Goal: Task Accomplishment & Management: Use online tool/utility

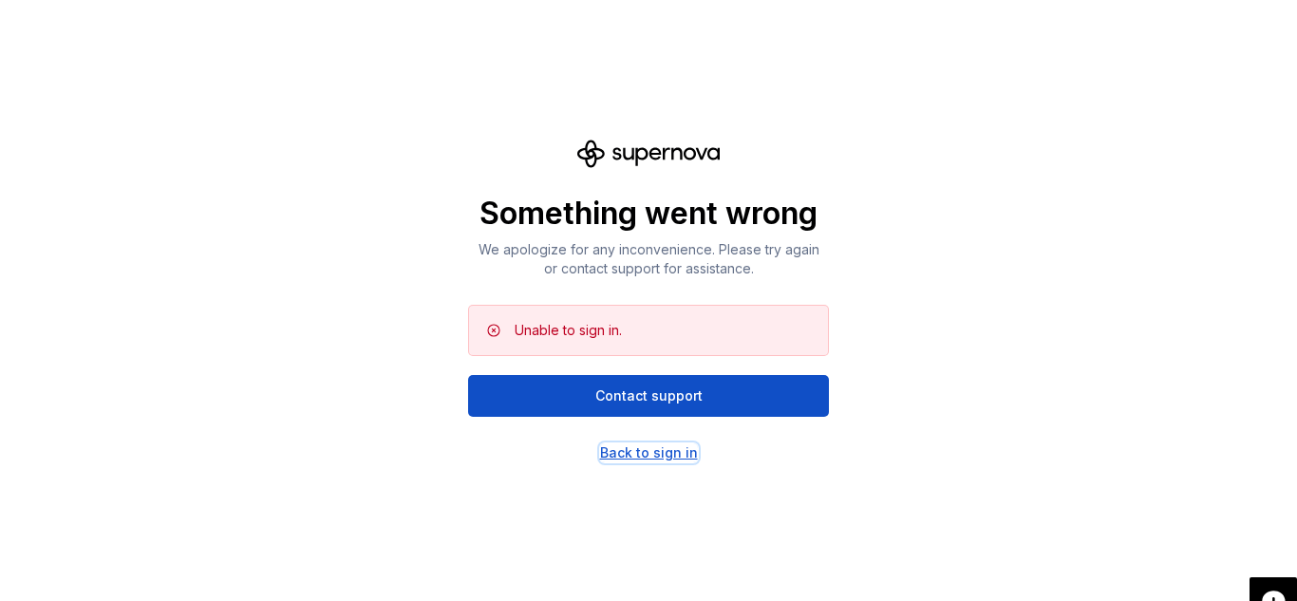
click at [665, 460] on div "Back to sign in" at bounding box center [649, 452] width 98 height 19
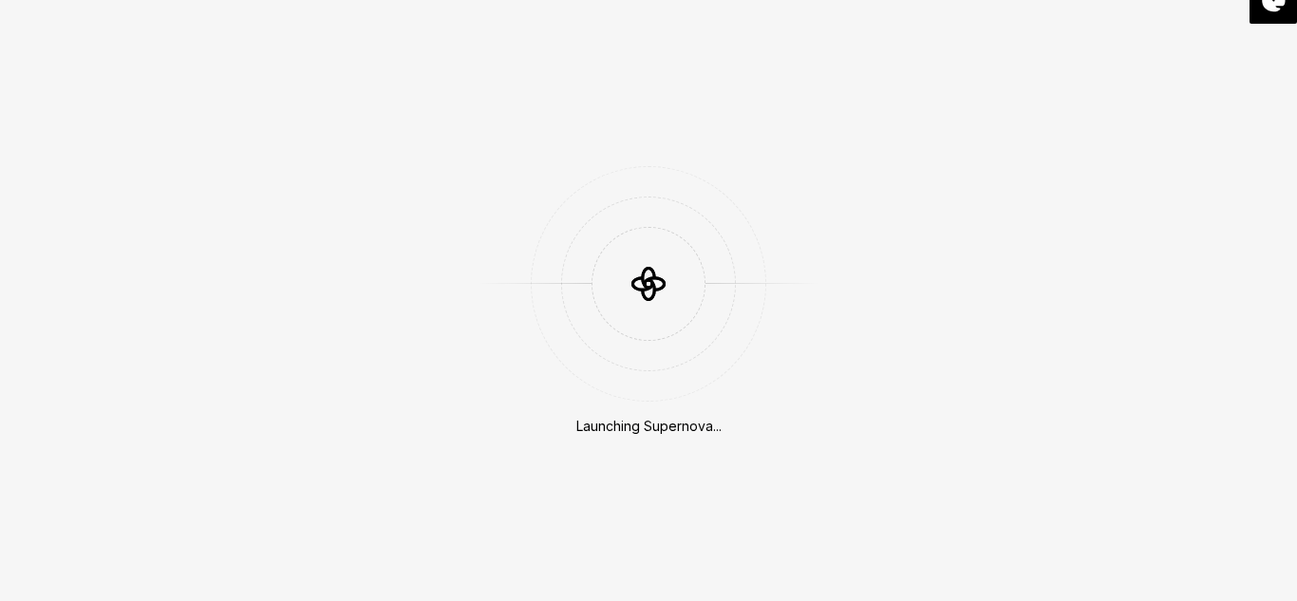
click at [665, 460] on div "Launching Supernova..." at bounding box center [648, 300] width 1297 height 601
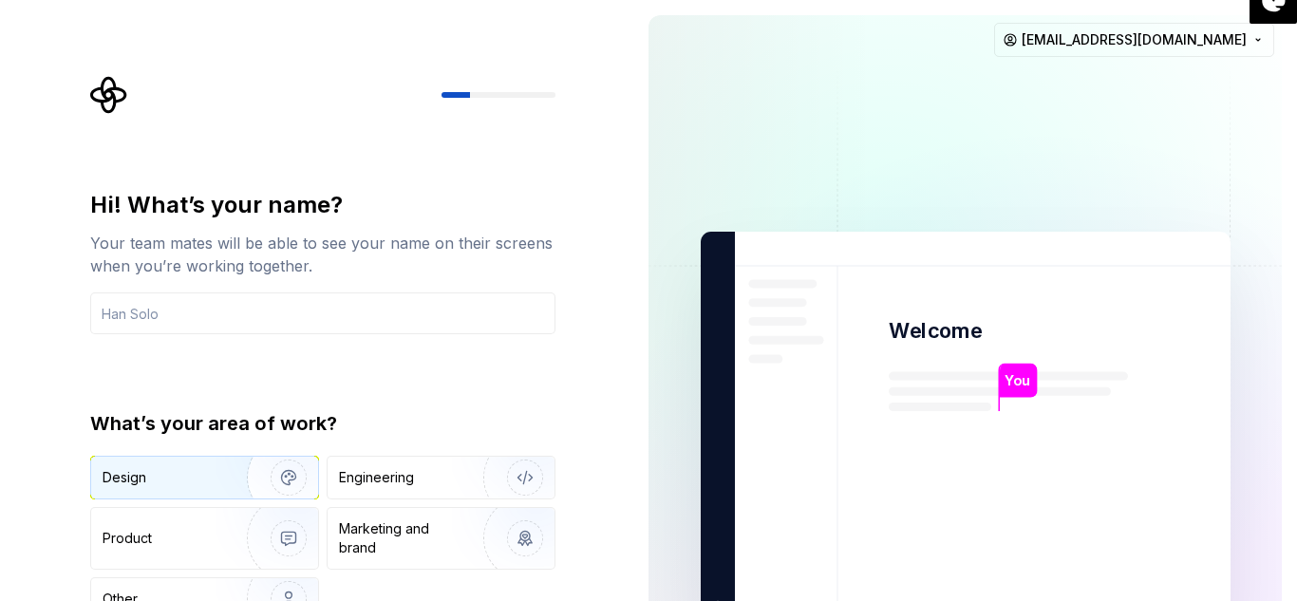
click at [190, 471] on div "Design" at bounding box center [163, 477] width 120 height 19
click at [216, 475] on img "button" at bounding box center [277, 477] width 122 height 127
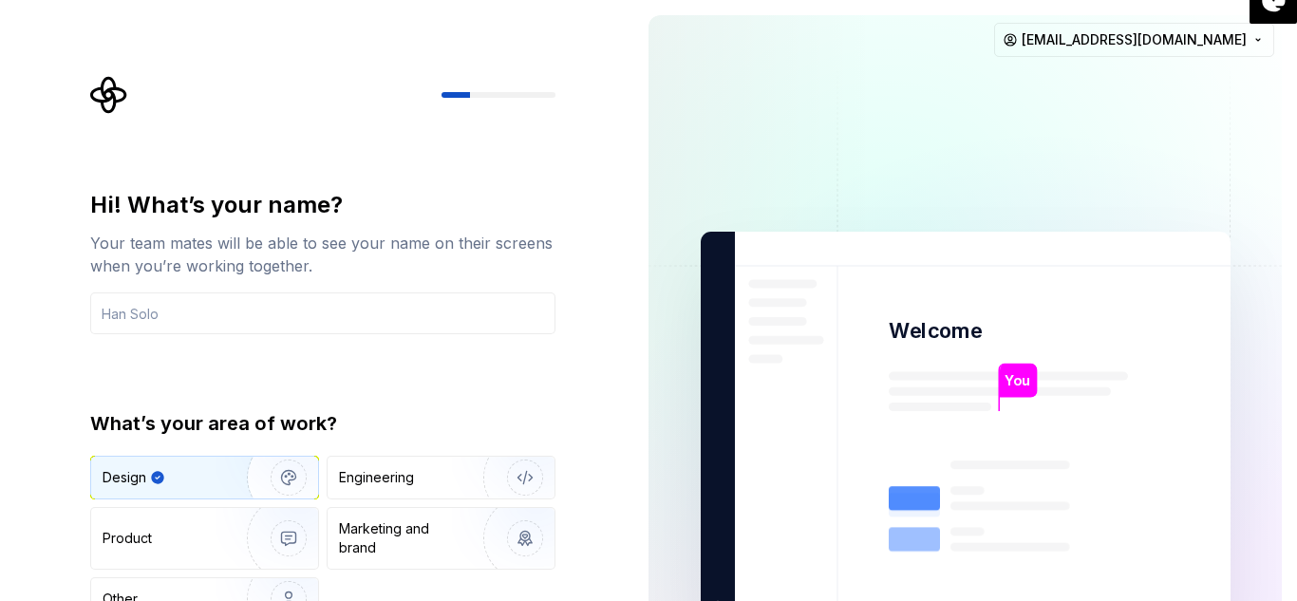
type button "Design"
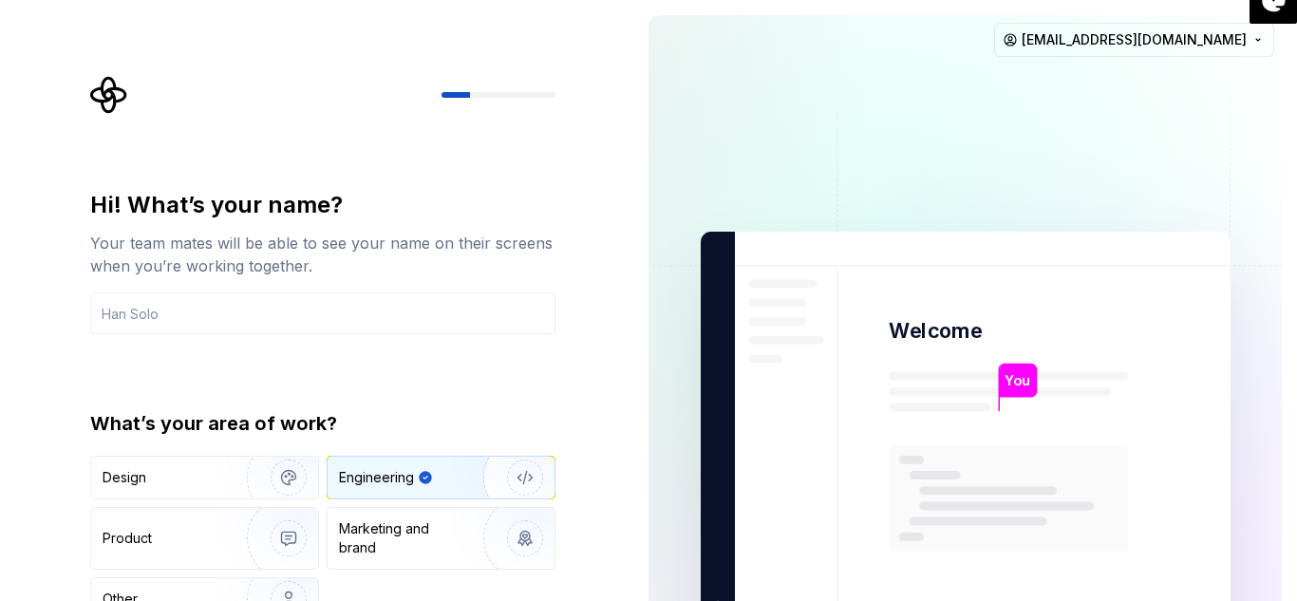
type button "Engineering"
type button "Product"
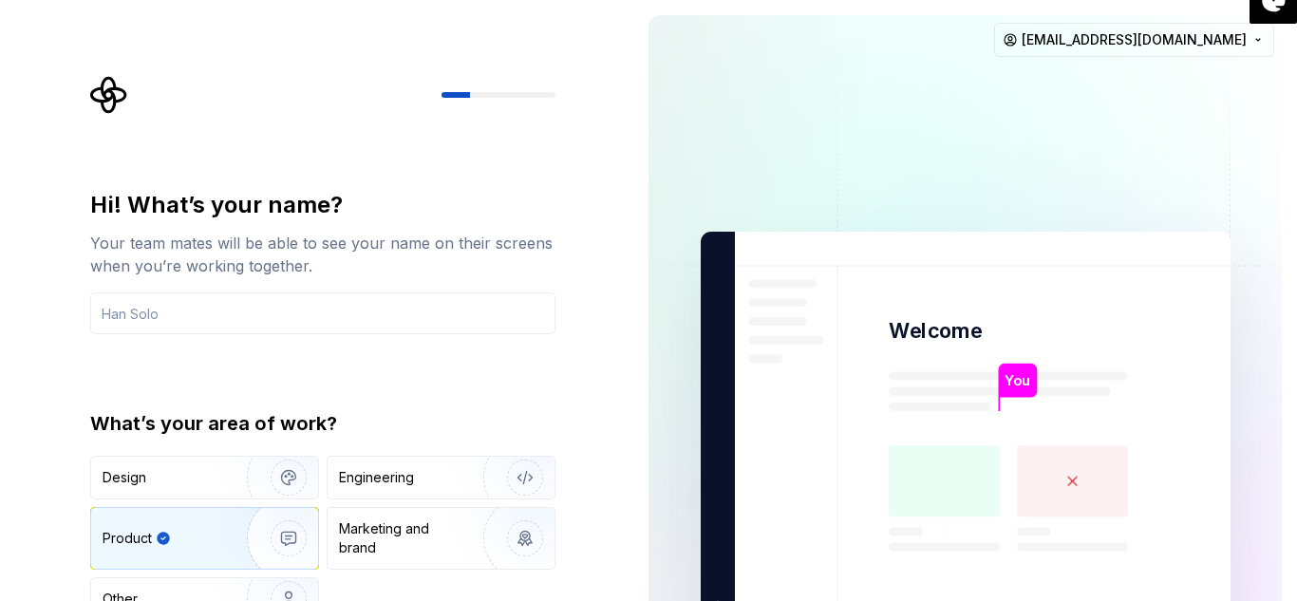
type button "Brand"
type button "Other"
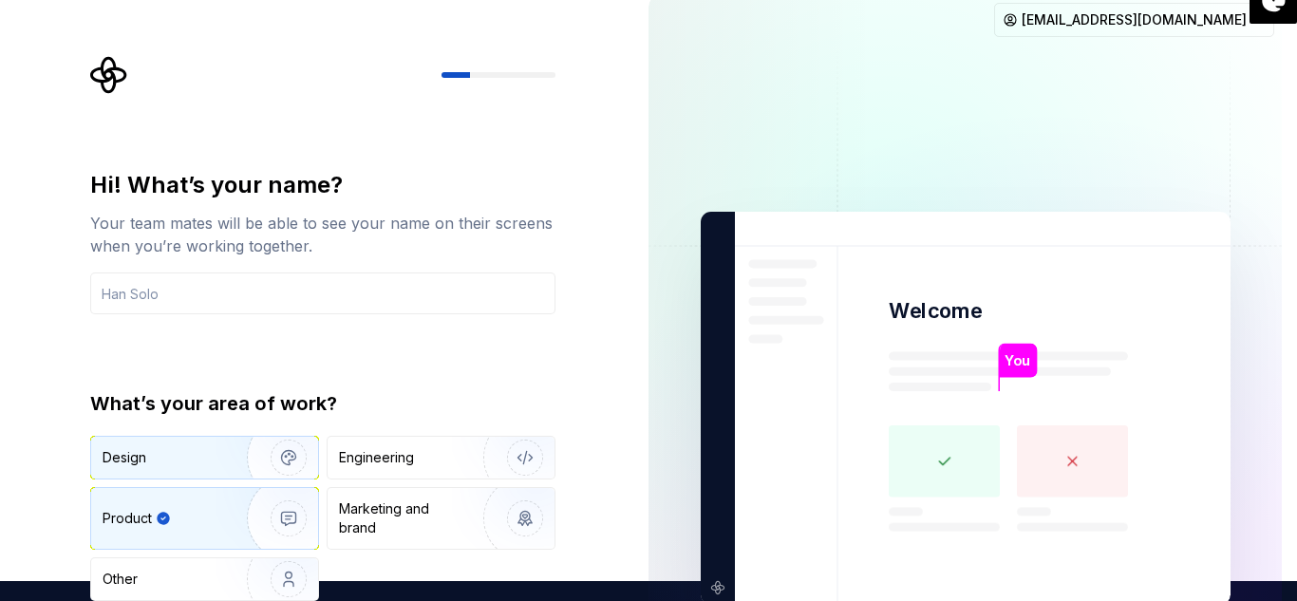
click at [175, 470] on div "Design" at bounding box center [204, 458] width 227 height 42
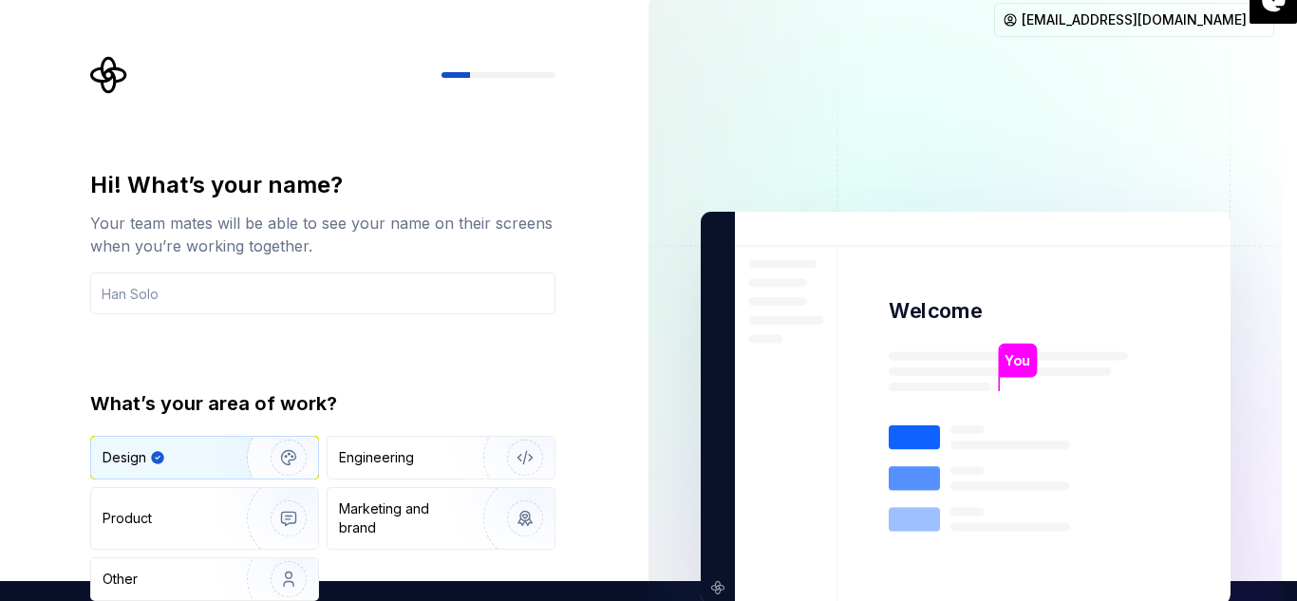
click at [175, 470] on div "Design" at bounding box center [204, 458] width 227 height 42
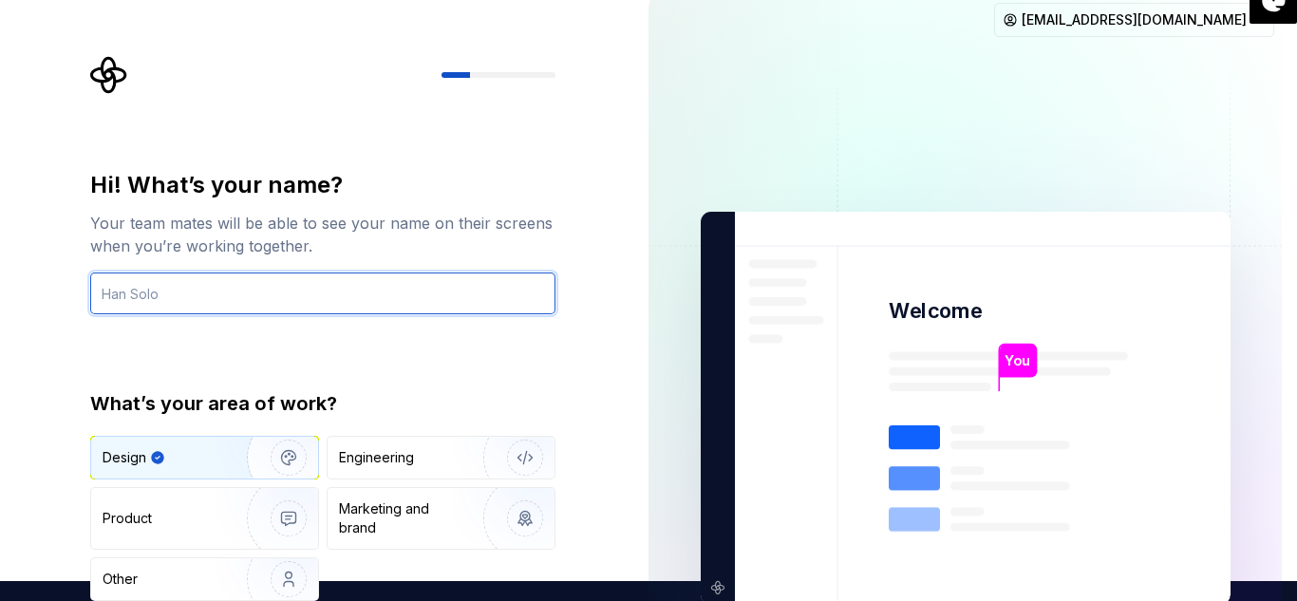
click at [196, 288] on input "text" at bounding box center [322, 293] width 465 height 42
type input "sri"
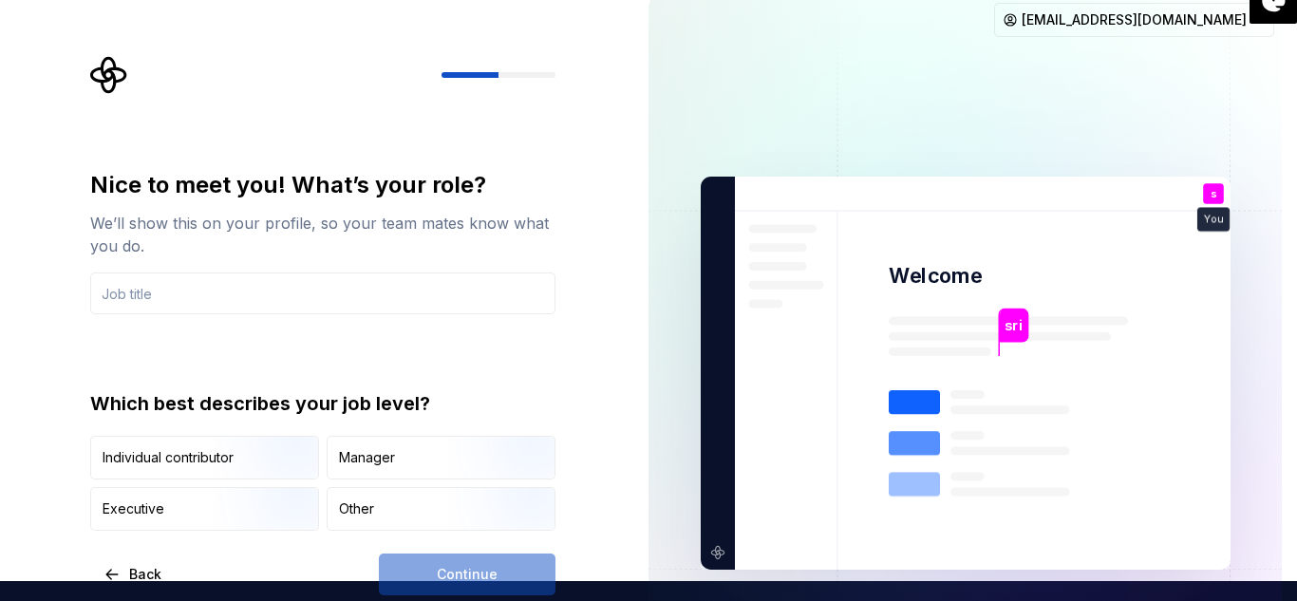
click at [196, 288] on input "text" at bounding box center [322, 293] width 465 height 42
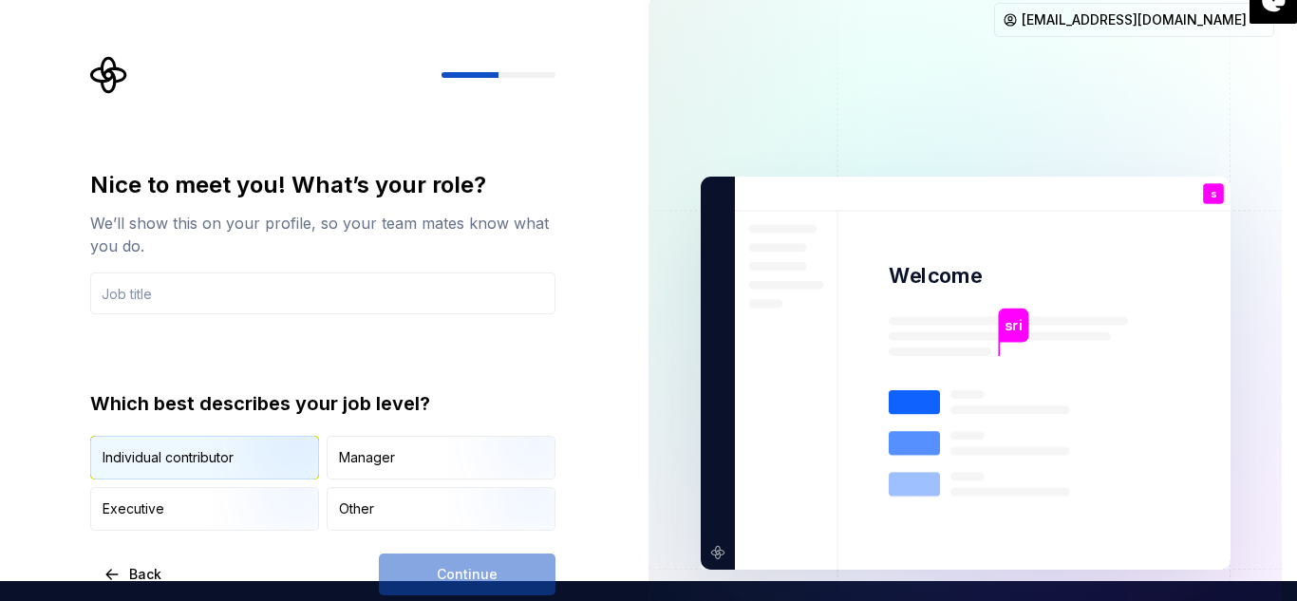
click at [197, 449] on div "Individual contributor" at bounding box center [168, 457] width 131 height 19
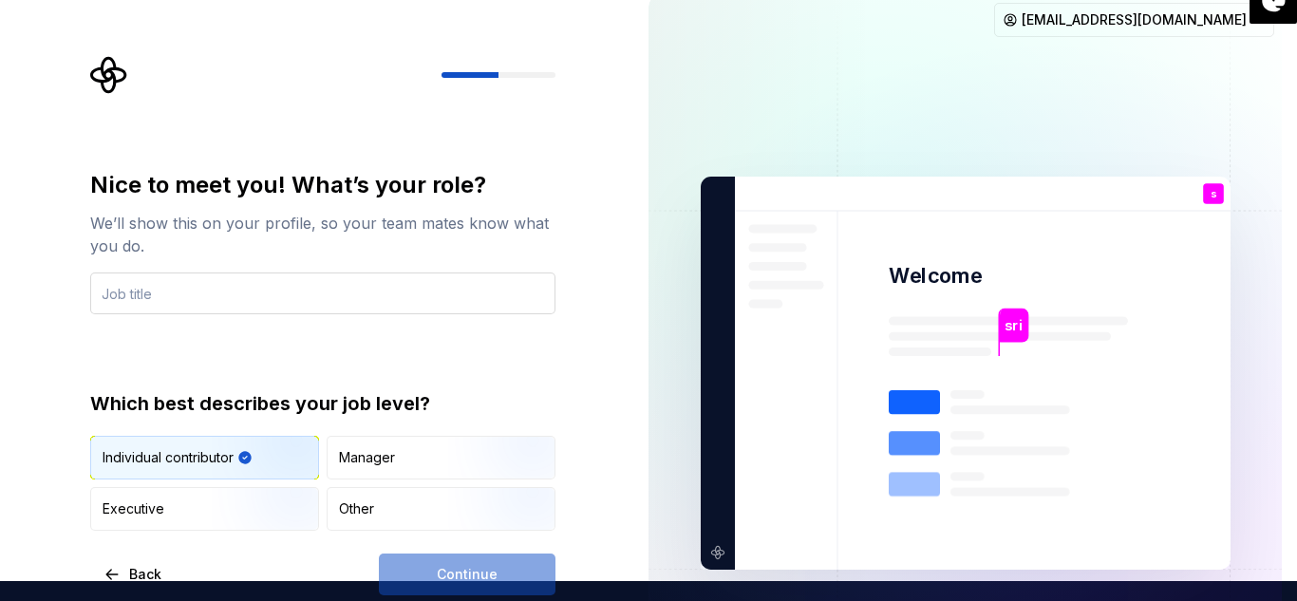
click at [214, 308] on input "text" at bounding box center [322, 293] width 465 height 42
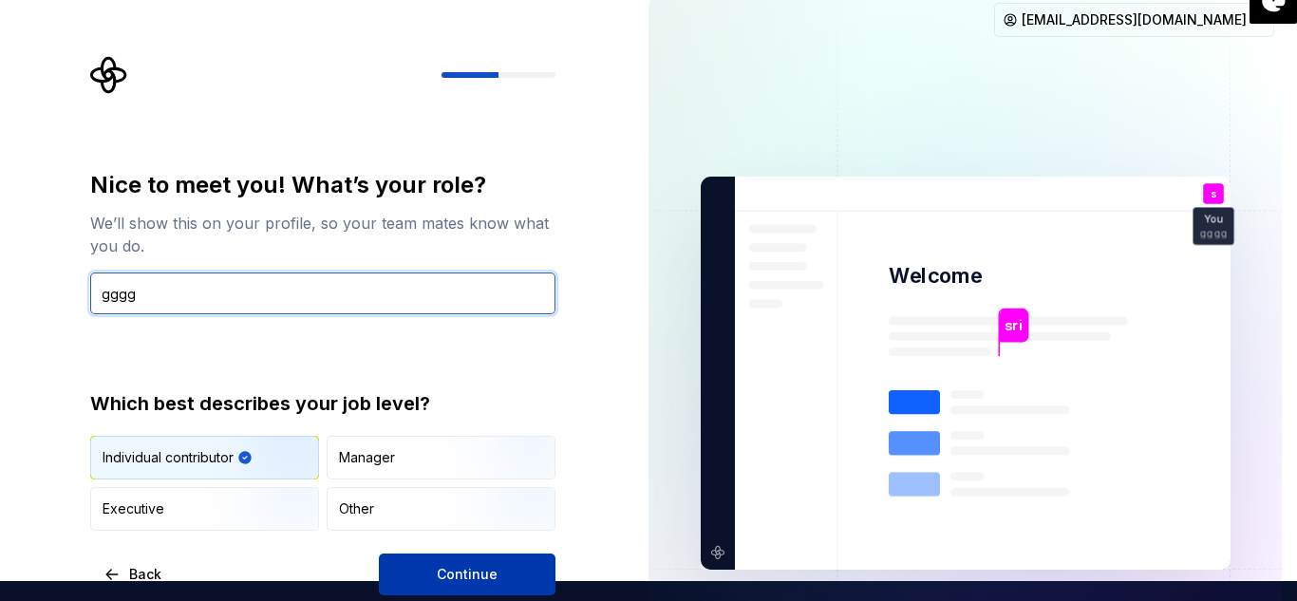
type input "gggg"
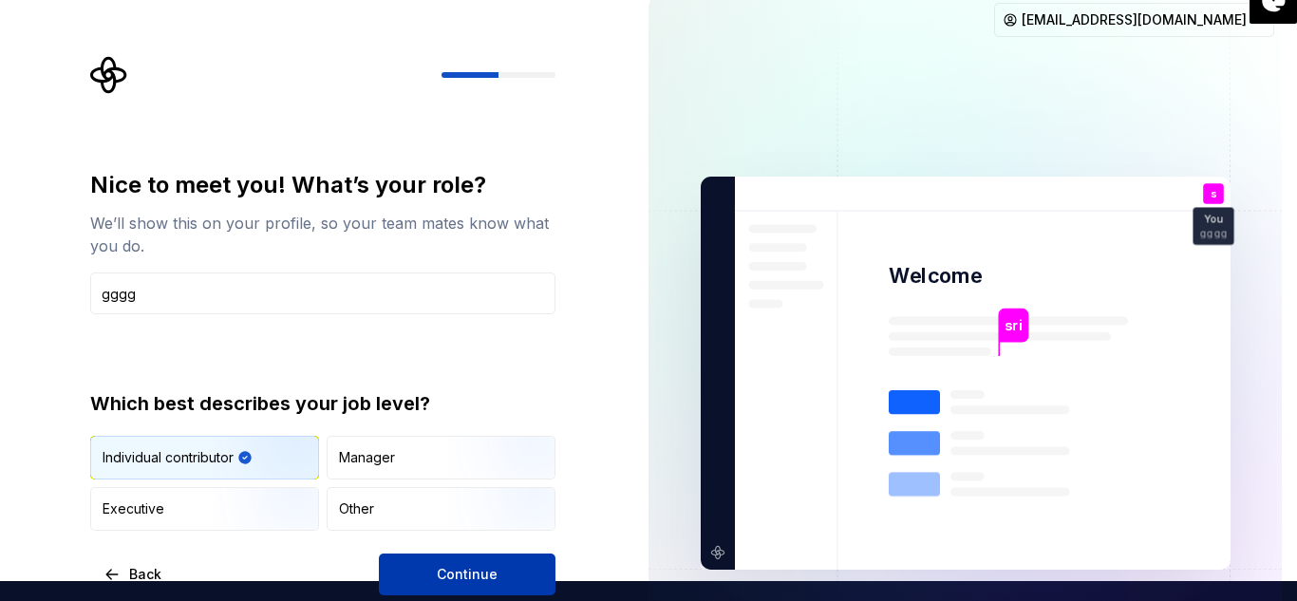
click at [472, 571] on span "Continue" at bounding box center [467, 574] width 61 height 19
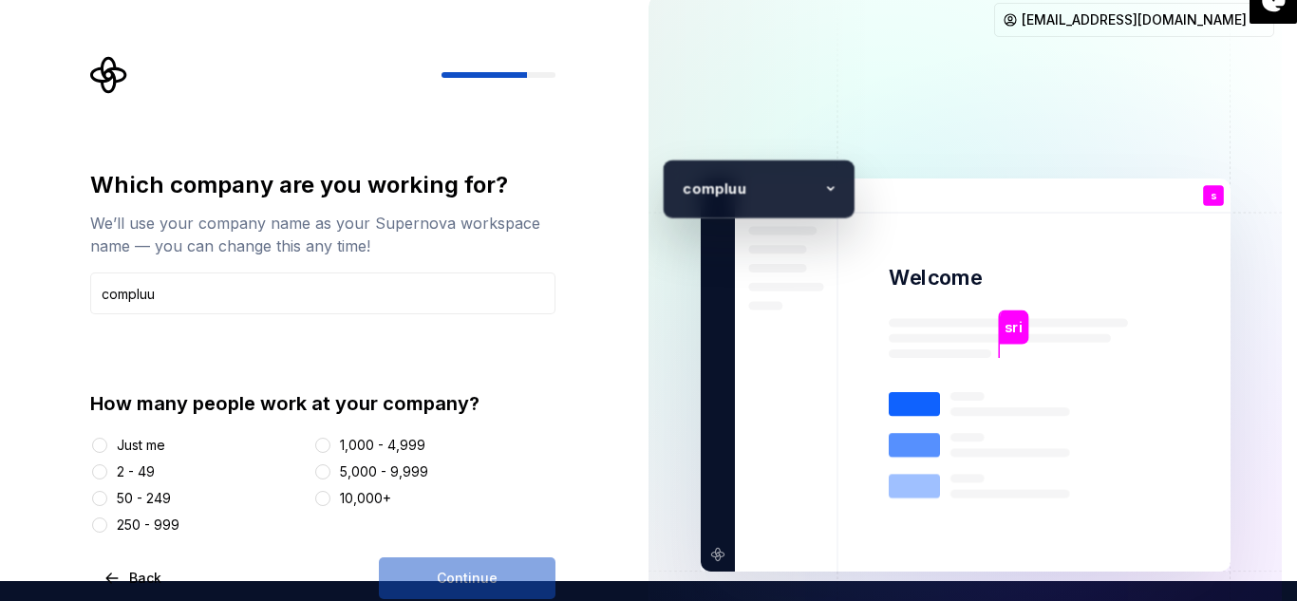
type input "compluu"
click at [449, 333] on div "Which company are you working for? We’ll use your company name as your Supernov…" at bounding box center [322, 352] width 465 height 365
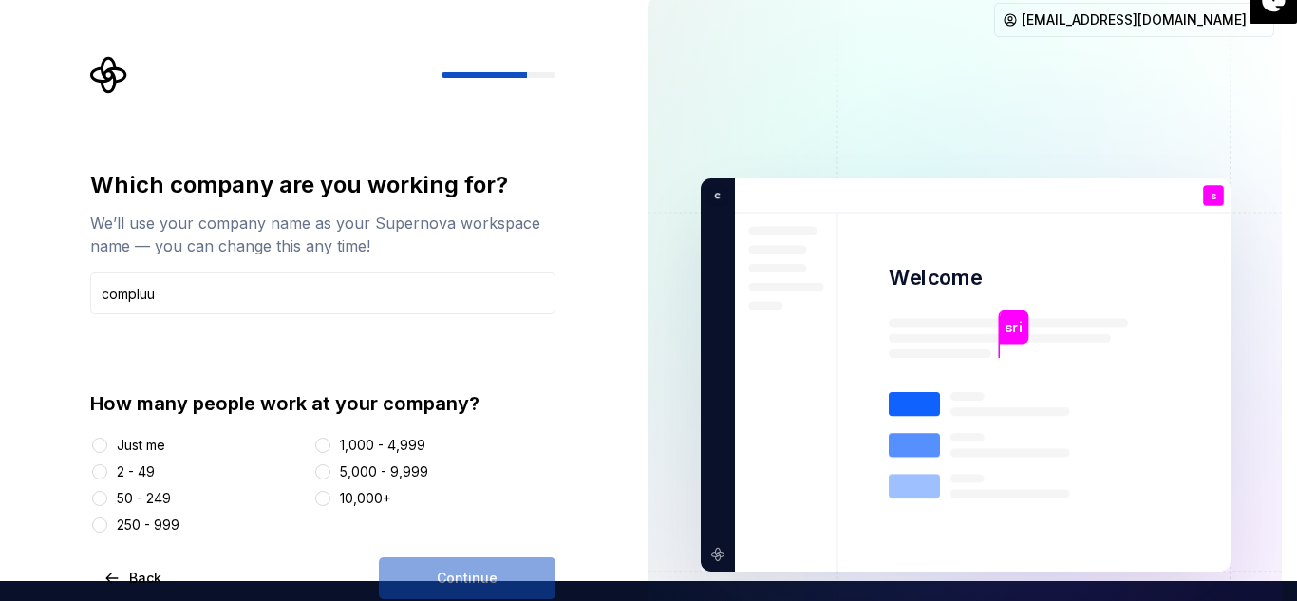
click at [161, 443] on div "Just me" at bounding box center [141, 445] width 48 height 19
click at [107, 443] on button "Just me" at bounding box center [99, 445] width 15 height 15
click at [161, 443] on div "Just me" at bounding box center [141, 445] width 48 height 19
click at [107, 443] on button "Just me" at bounding box center [99, 445] width 15 height 15
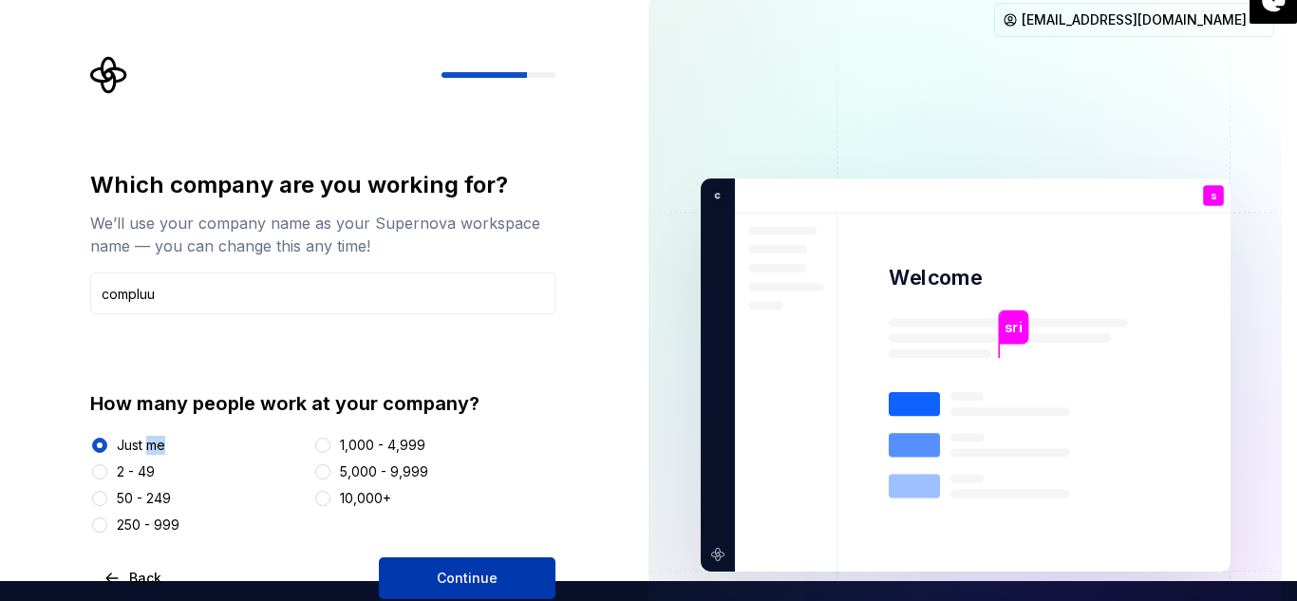
click at [402, 563] on button "Continue" at bounding box center [467, 578] width 177 height 42
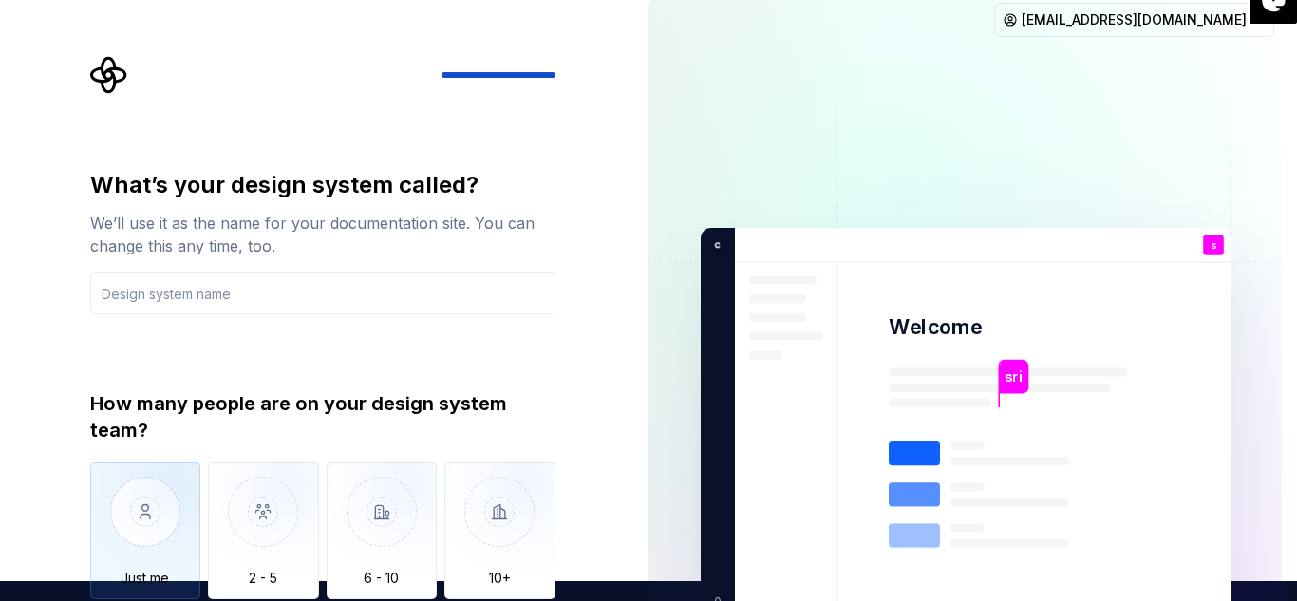
click at [182, 492] on img "button" at bounding box center [145, 525] width 111 height 127
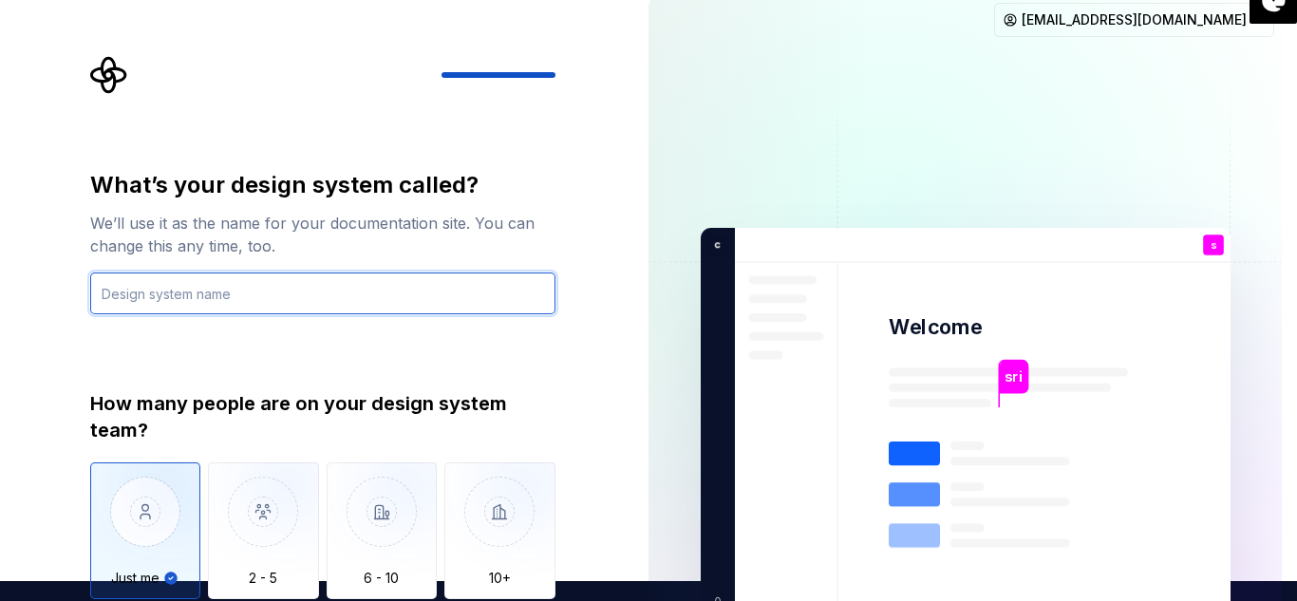
click at [210, 310] on input "text" at bounding box center [322, 293] width 465 height 42
type input "iji\"
click at [210, 310] on input "iji\" at bounding box center [322, 293] width 465 height 42
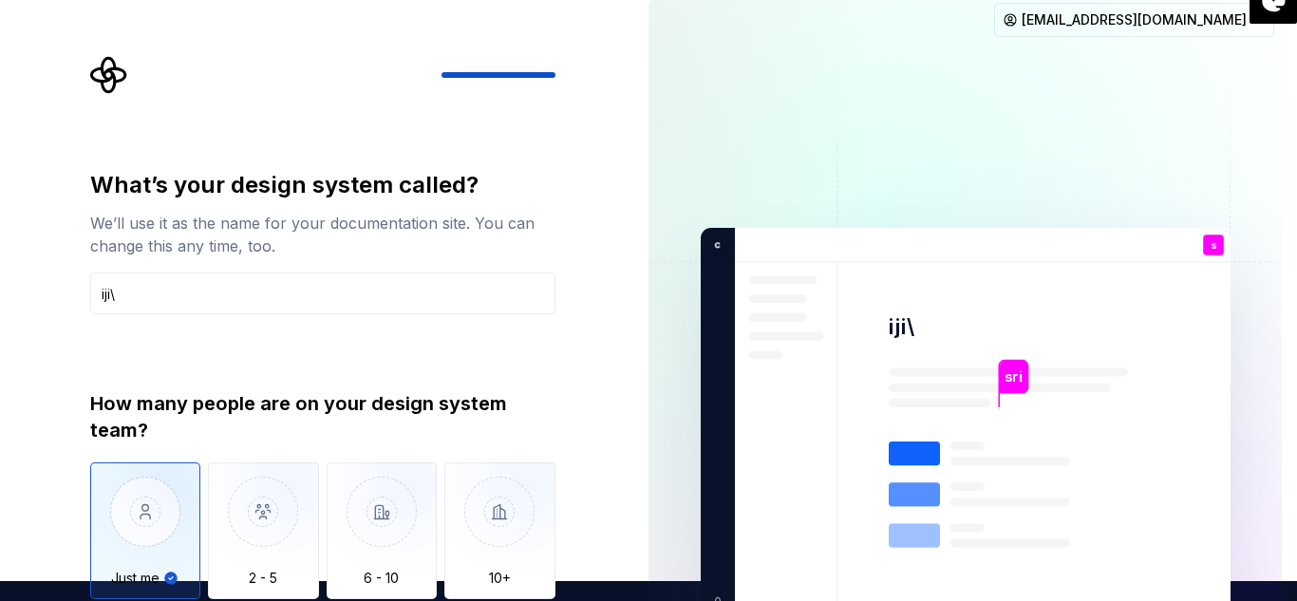
click at [175, 490] on img "button" at bounding box center [145, 525] width 111 height 127
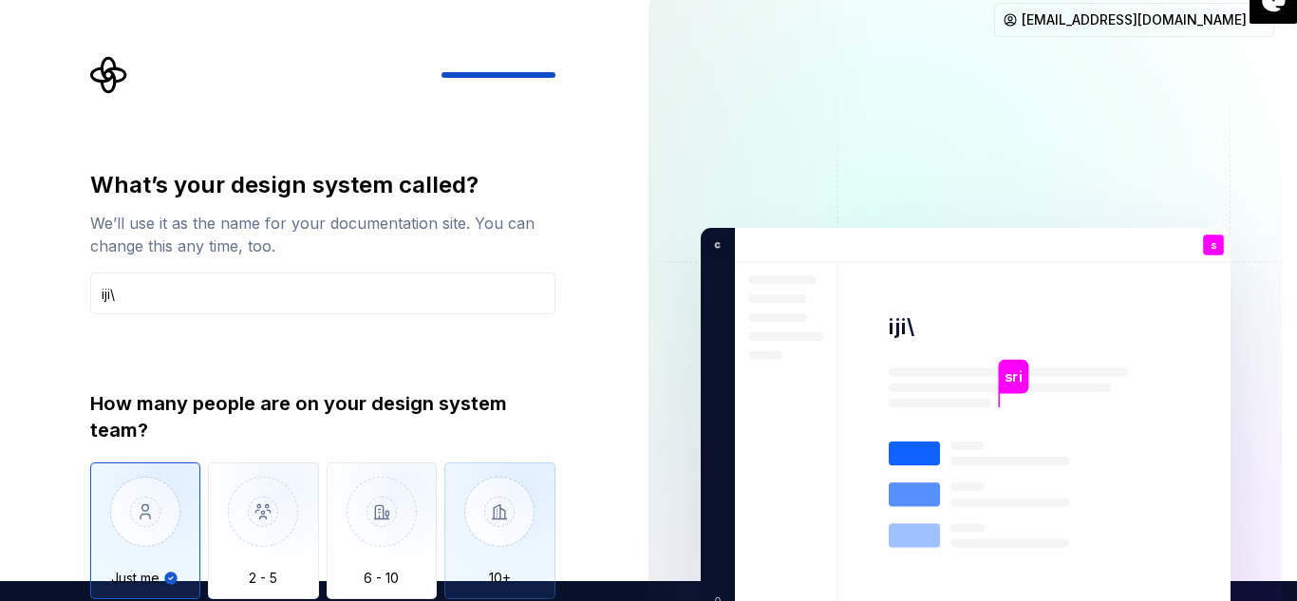
click at [518, 565] on img "button" at bounding box center [499, 525] width 111 height 127
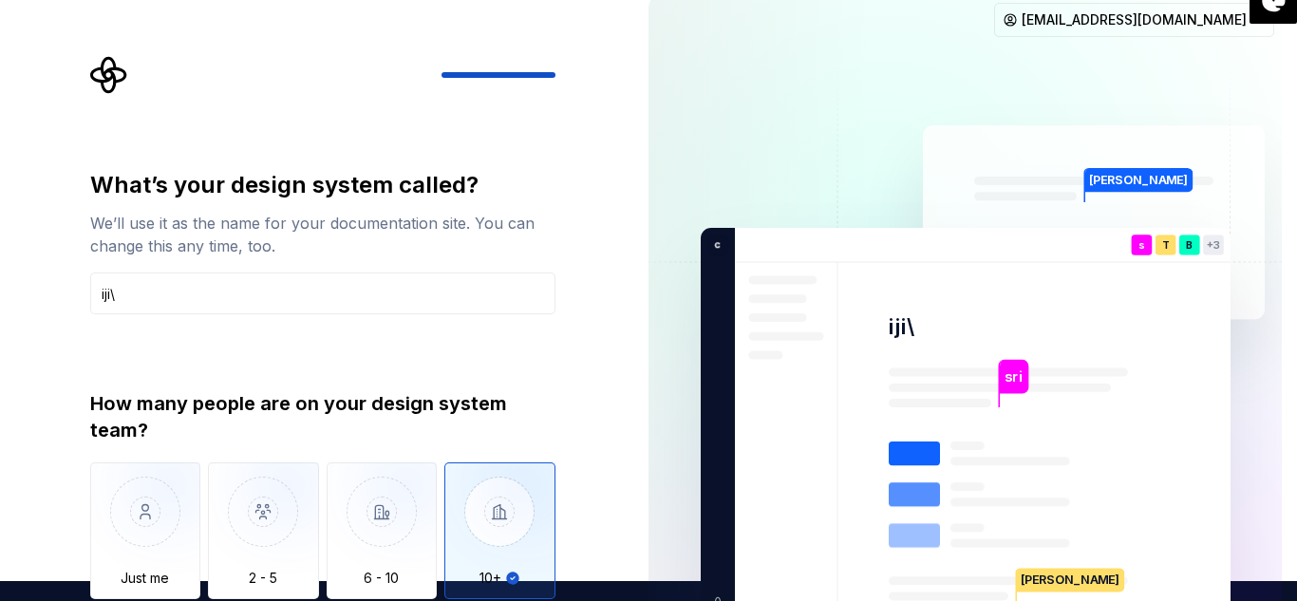
click at [166, 571] on img "button" at bounding box center [145, 525] width 111 height 127
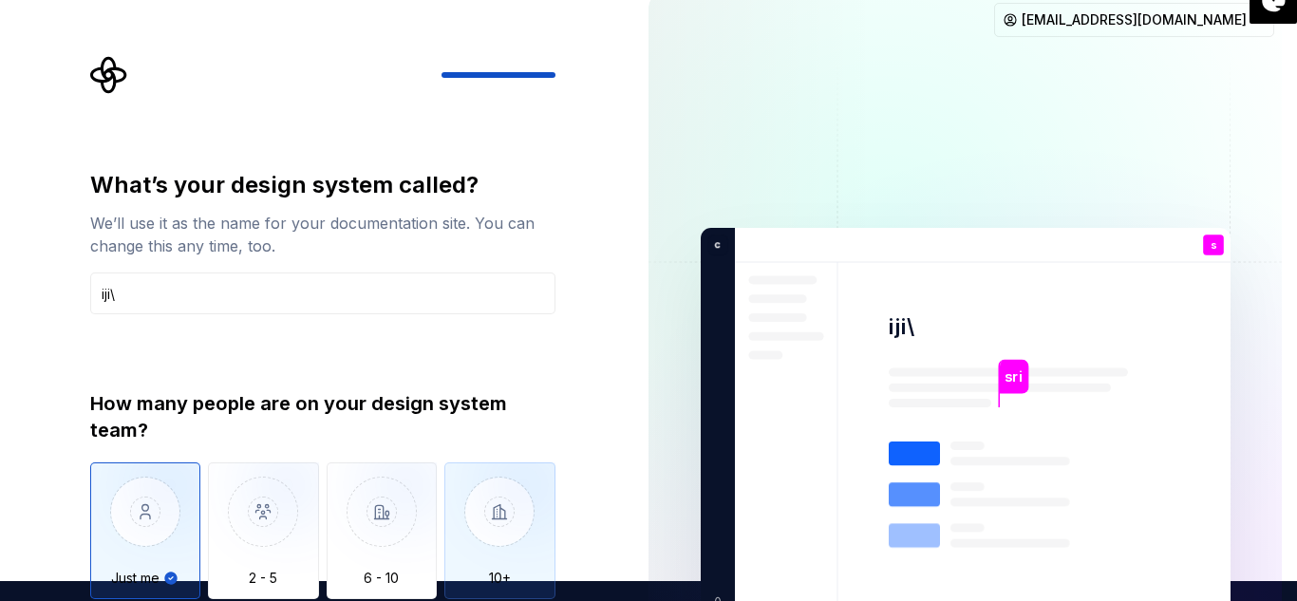
click at [512, 516] on img "button" at bounding box center [499, 525] width 111 height 127
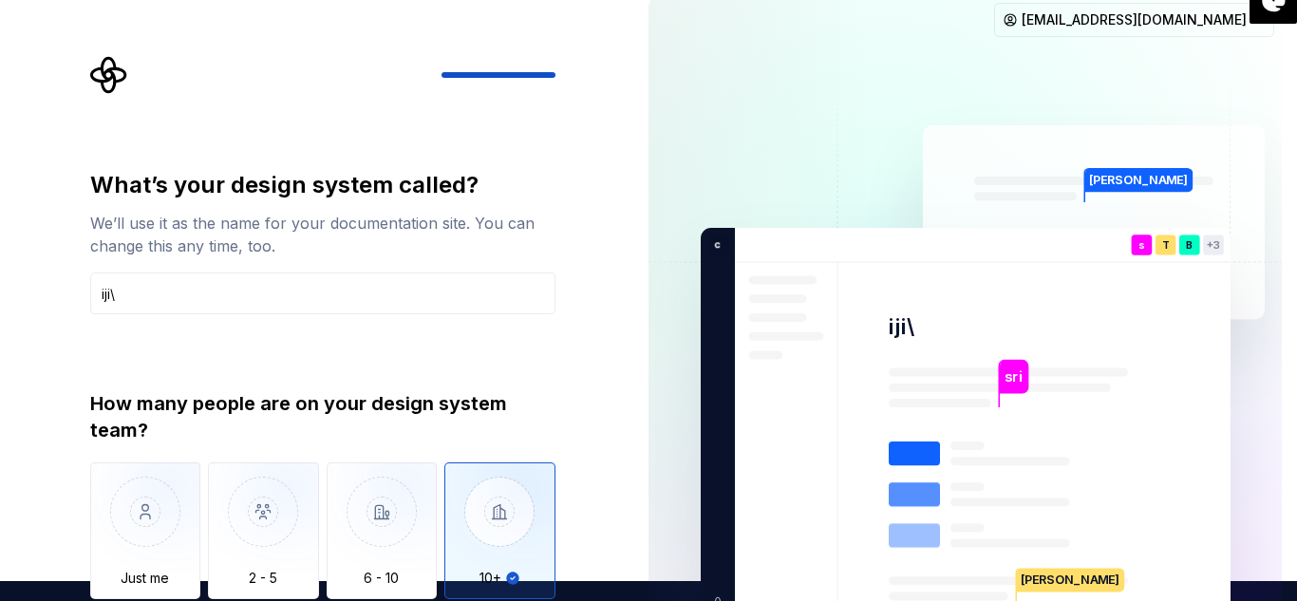
click at [512, 516] on img "button" at bounding box center [499, 525] width 111 height 127
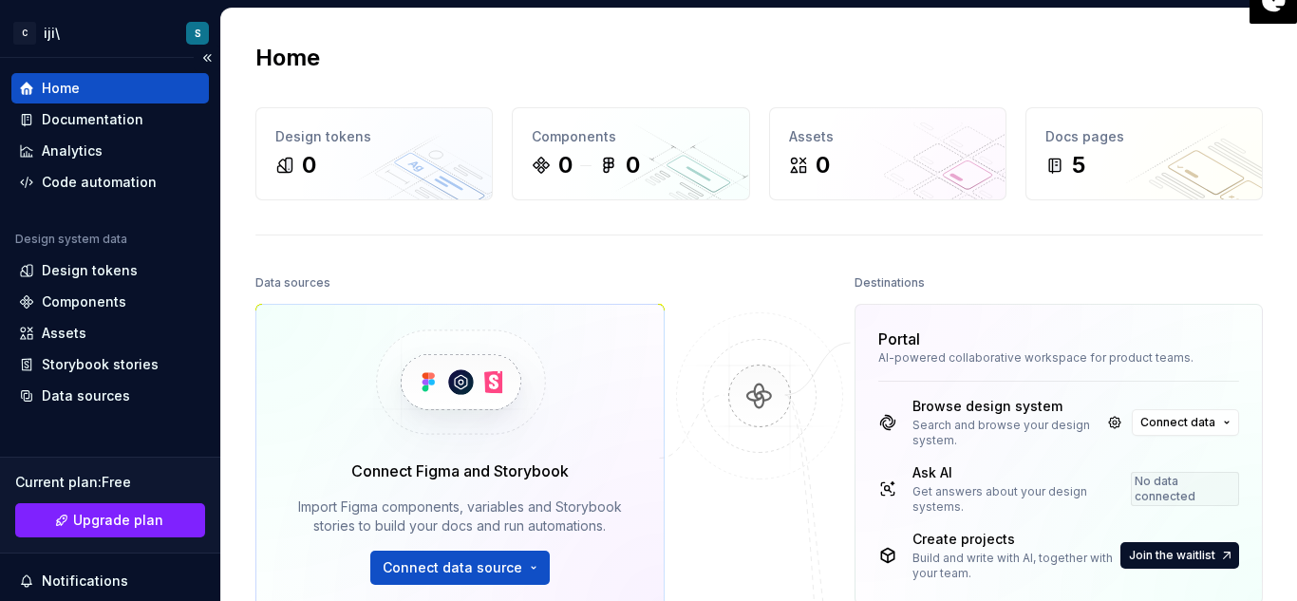
scroll to position [74, 0]
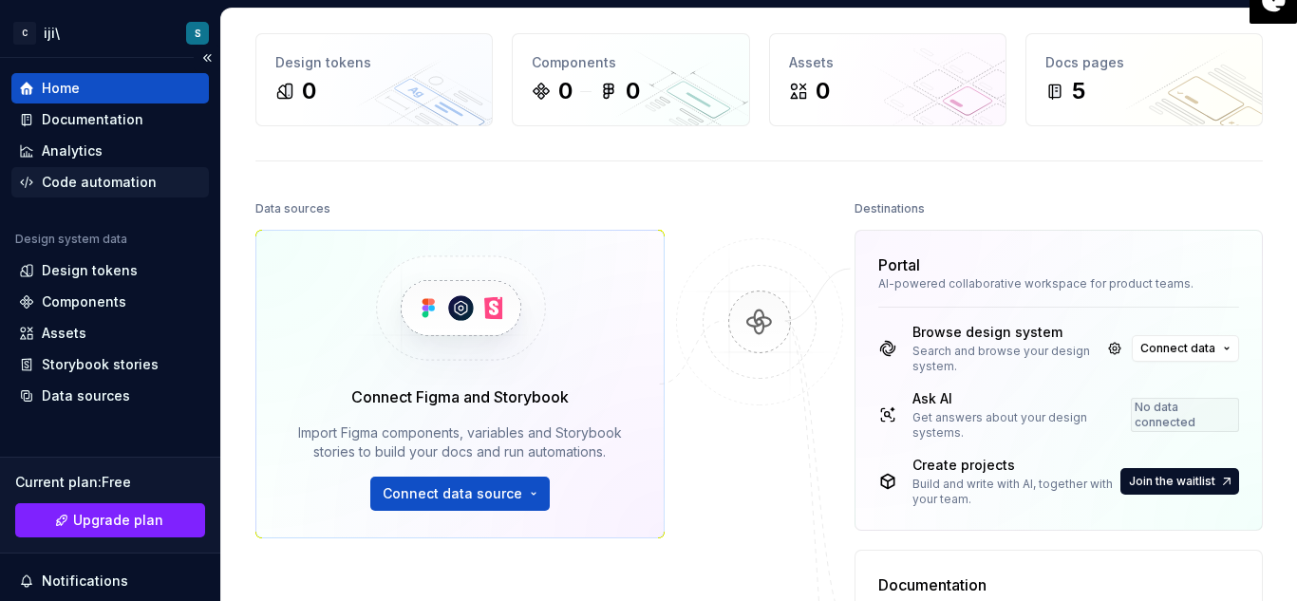
click at [85, 184] on div "Code automation" at bounding box center [99, 182] width 115 height 19
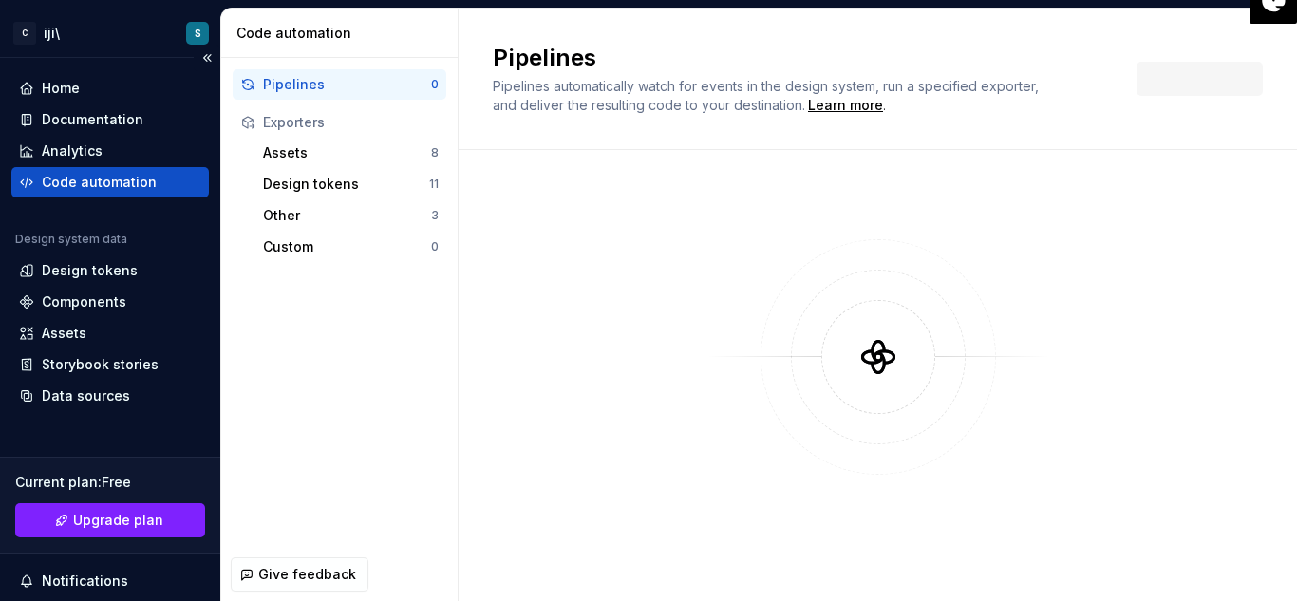
click at [85, 184] on div "Code automation" at bounding box center [99, 182] width 115 height 19
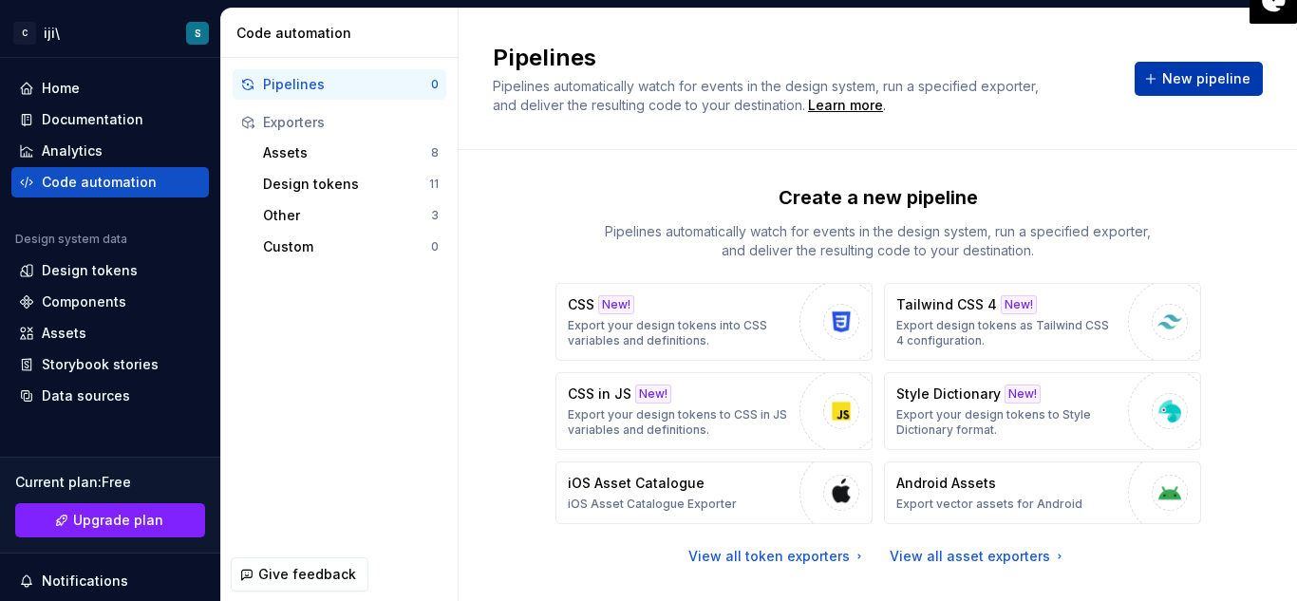
click at [1178, 85] on span "New pipeline" at bounding box center [1206, 78] width 88 height 19
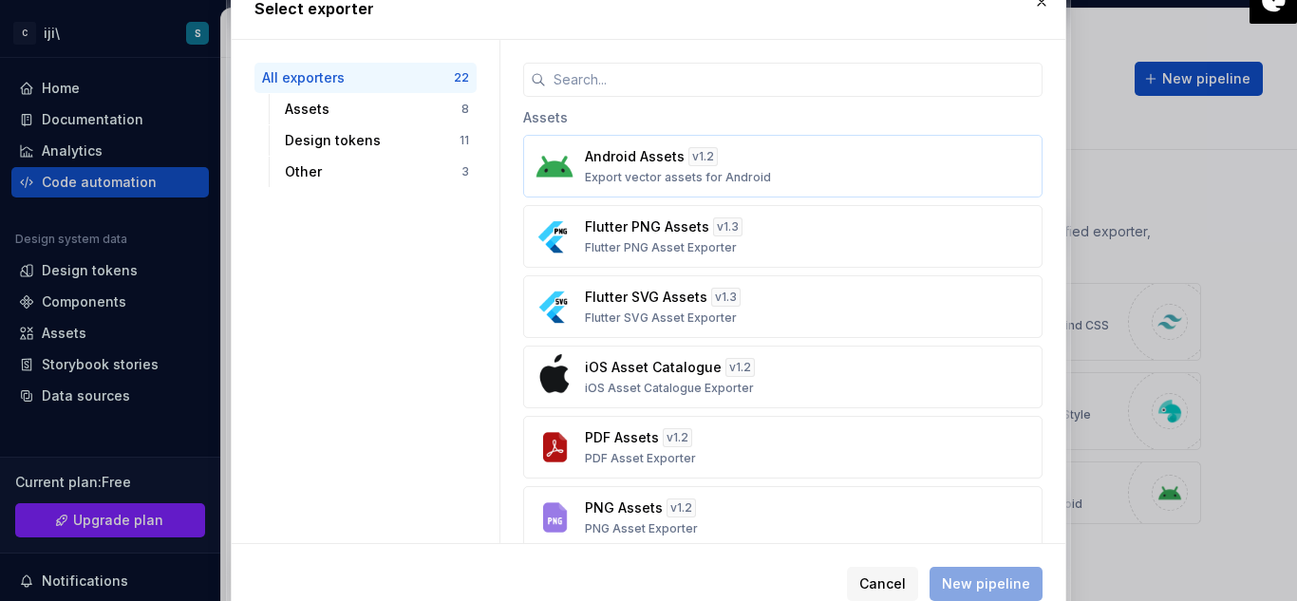
click at [624, 174] on p "Export vector assets for Android" at bounding box center [678, 177] width 186 height 15
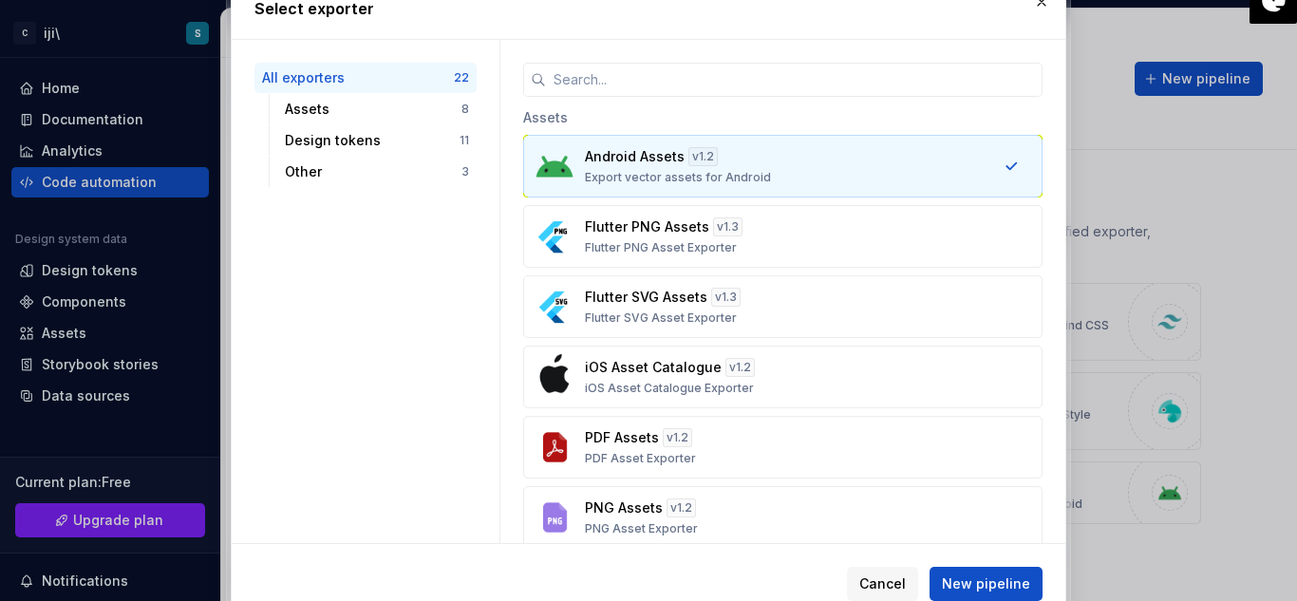
click at [624, 174] on p "Export vector assets for Android" at bounding box center [678, 177] width 186 height 15
click at [1014, 582] on span "New pipeline" at bounding box center [986, 583] width 88 height 19
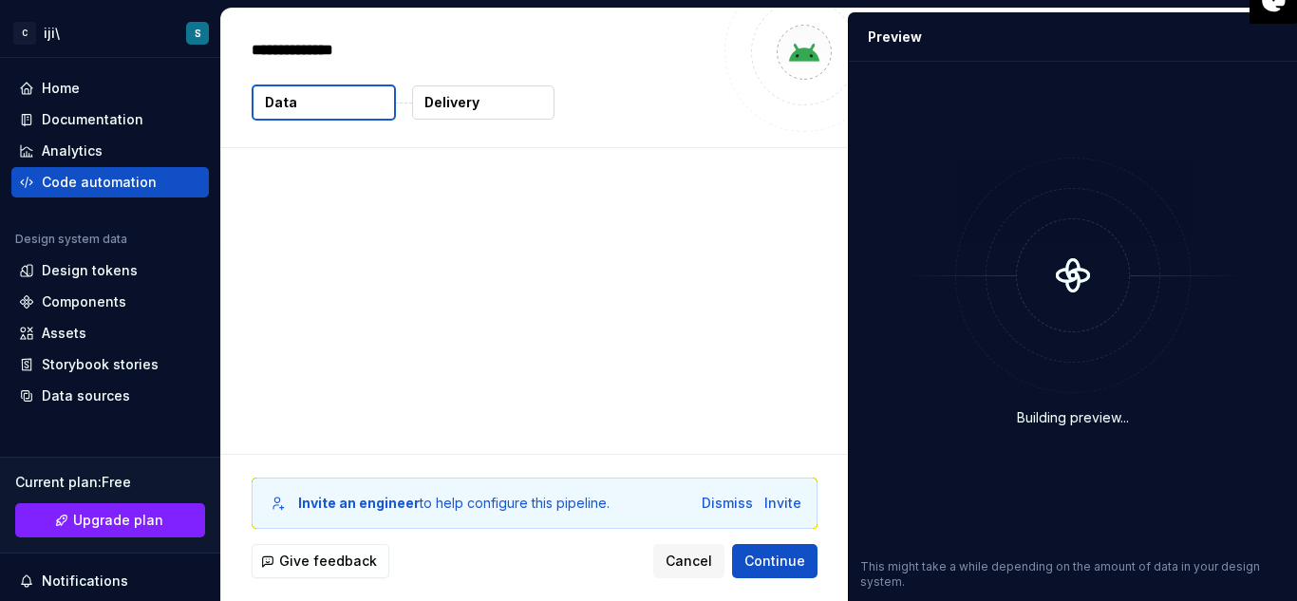
type textarea "*"
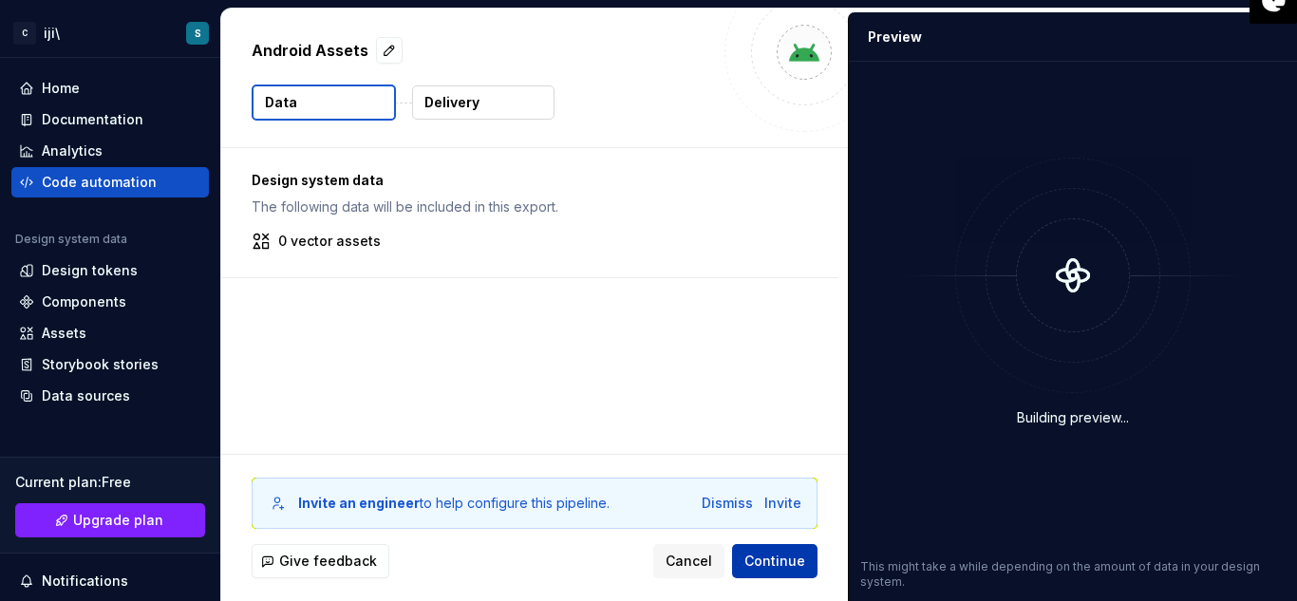
click at [793, 556] on span "Continue" at bounding box center [774, 561] width 61 height 19
